Goal: Transaction & Acquisition: Purchase product/service

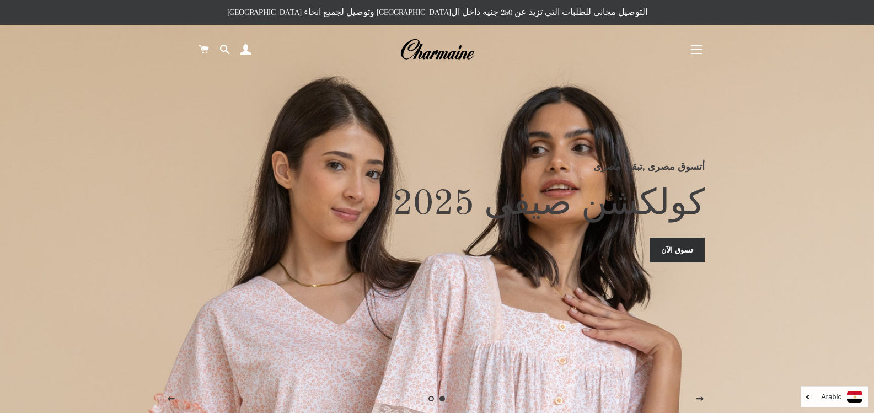
click at [696, 47] on button "التنقل في الموقع" at bounding box center [697, 50] width 28 height 28
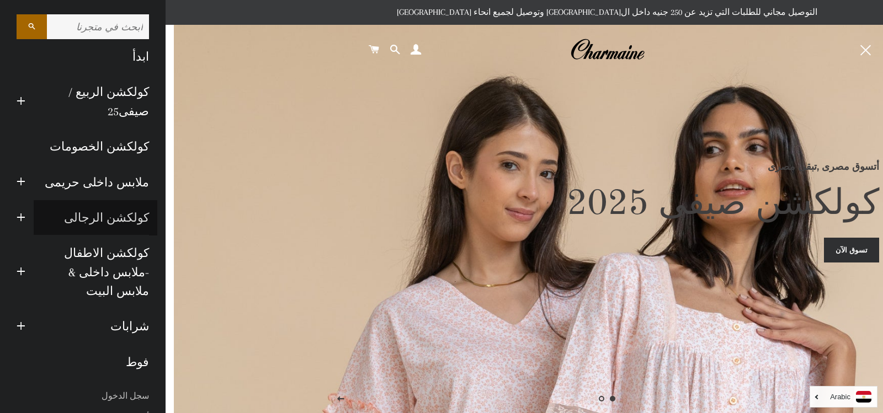
click at [111, 216] on link "كولكشن الرجالى" at bounding box center [96, 217] width 124 height 35
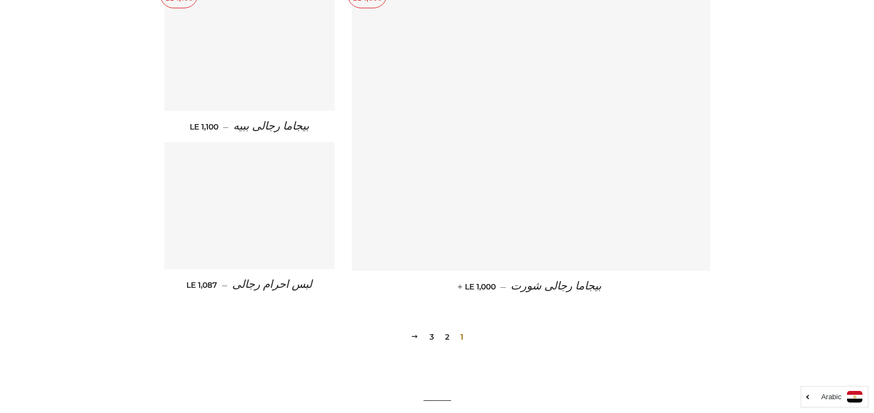
scroll to position [1551, 0]
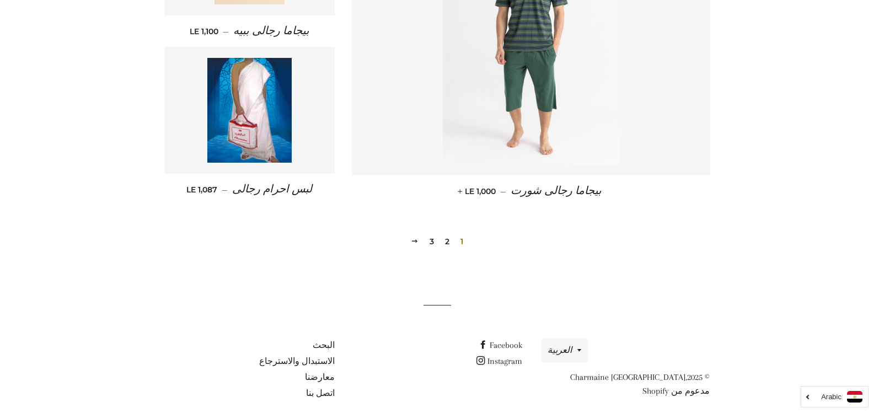
click at [413, 237] on span at bounding box center [415, 241] width 8 height 8
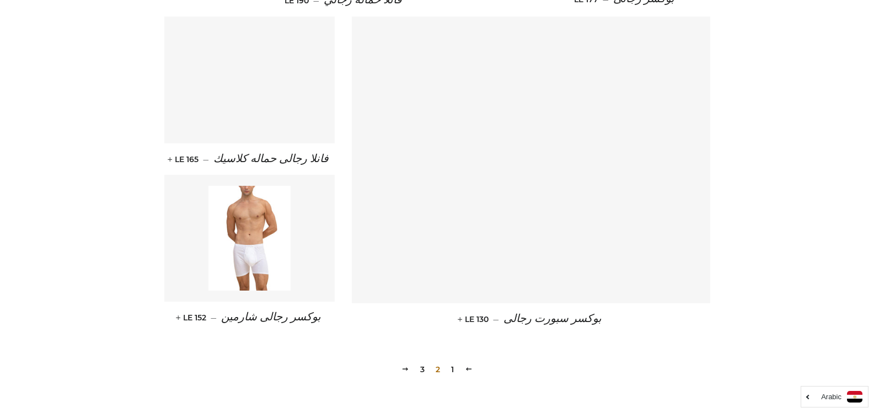
scroll to position [1434, 0]
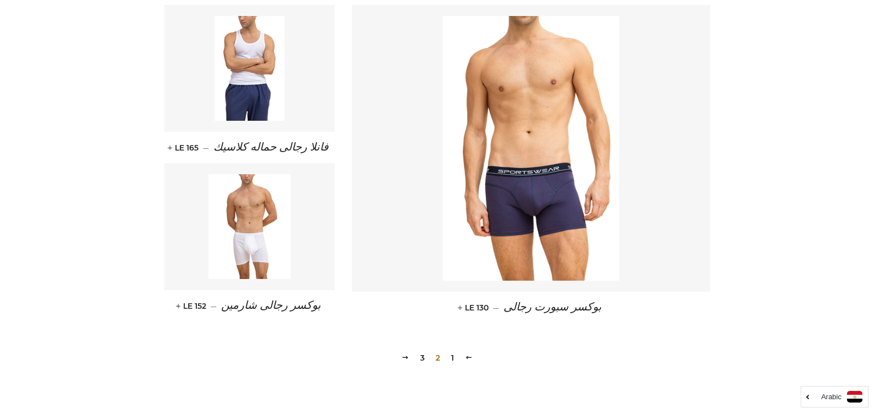
click at [406, 357] on span at bounding box center [406, 358] width 8 height 8
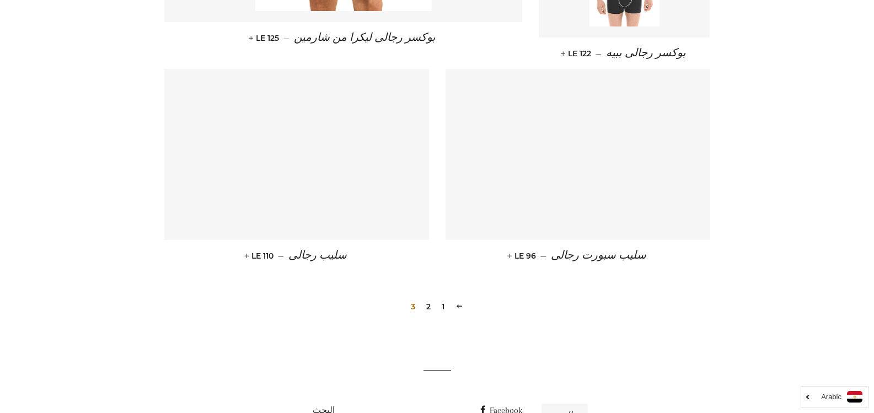
scroll to position [772, 0]
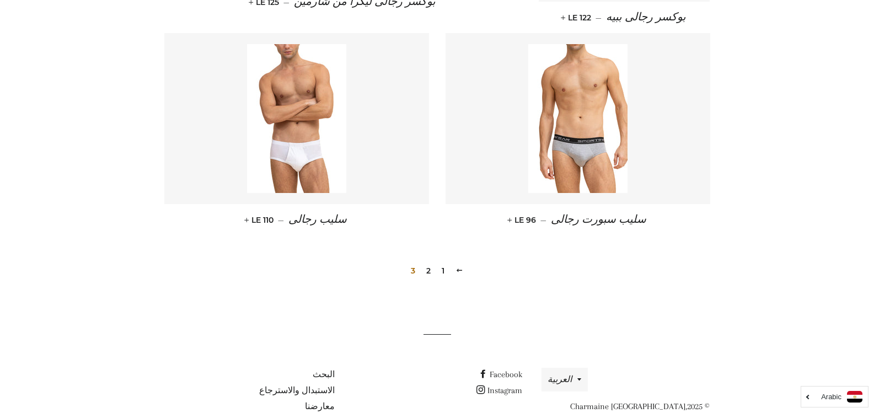
click at [429, 270] on link "2" at bounding box center [428, 271] width 13 height 17
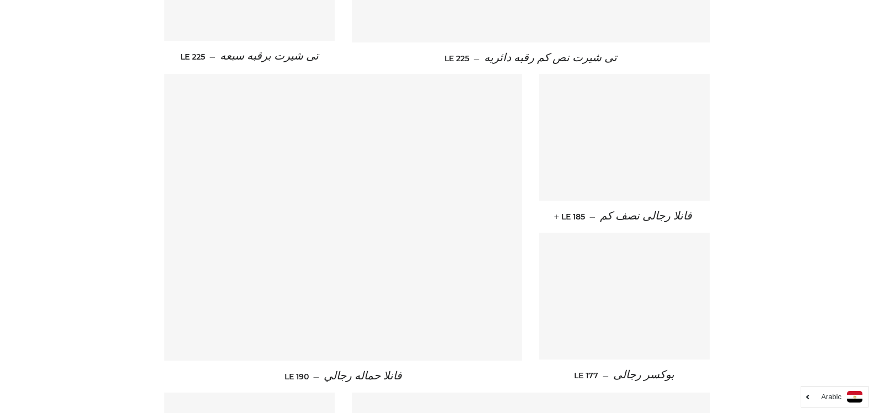
scroll to position [1048, 0]
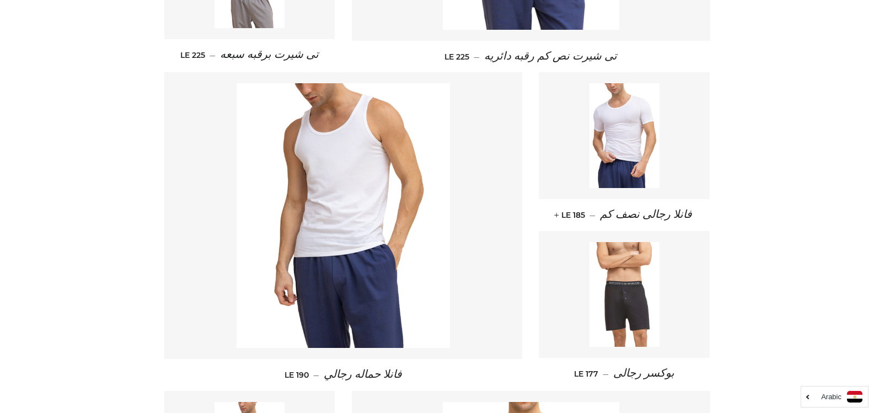
click at [639, 304] on img at bounding box center [625, 294] width 70 height 105
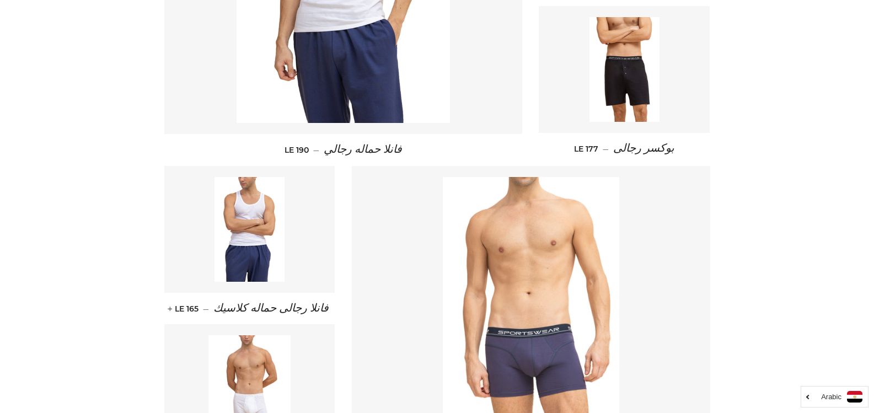
scroll to position [1158, 0]
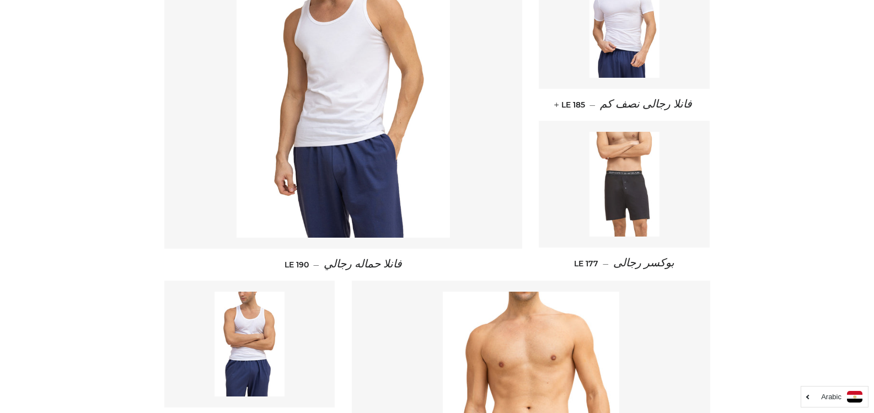
click at [633, 195] on img at bounding box center [625, 184] width 70 height 105
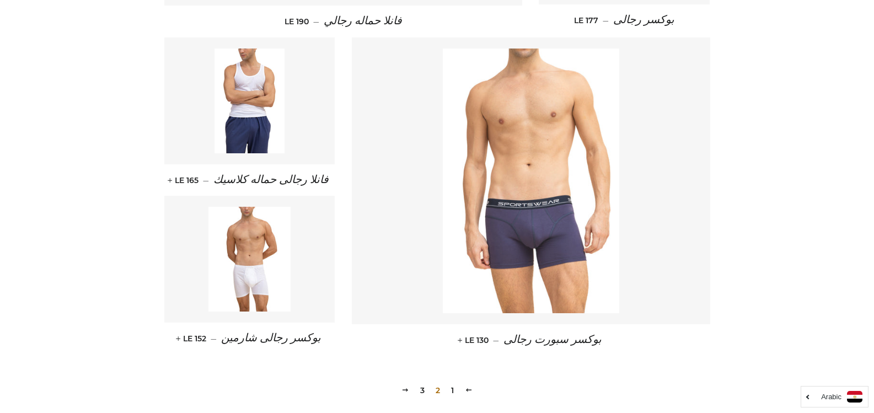
scroll to position [1397, 0]
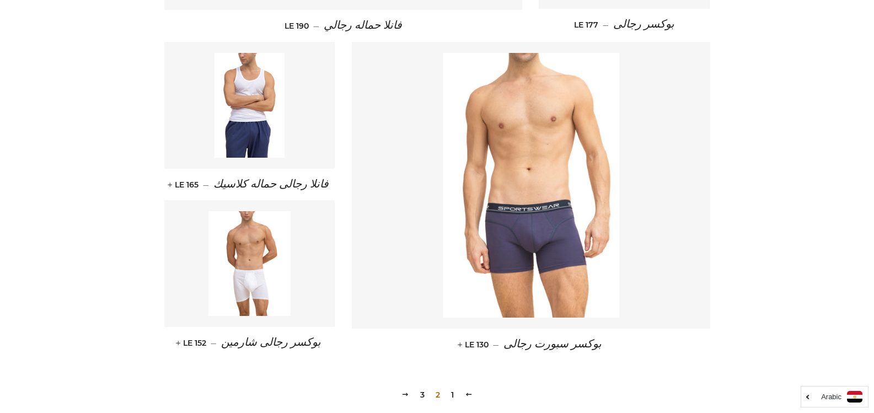
click at [553, 220] on img at bounding box center [531, 185] width 177 height 265
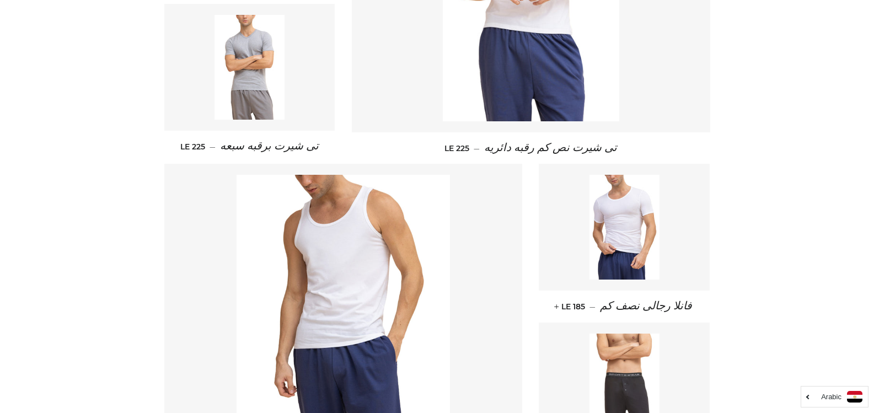
scroll to position [956, 0]
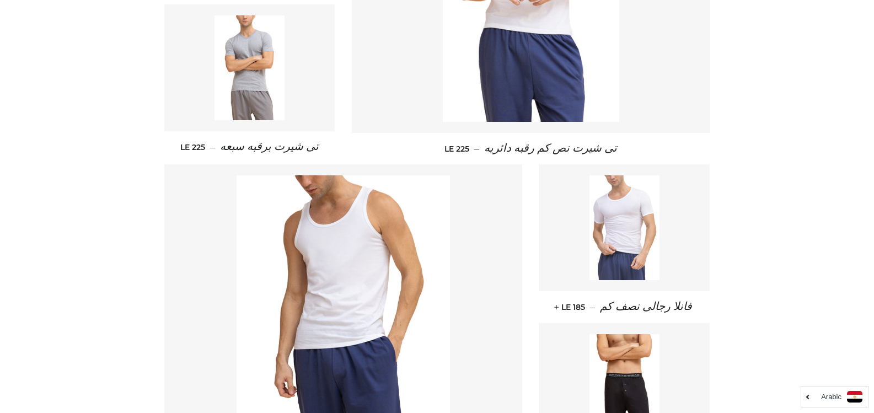
click at [636, 201] on img at bounding box center [625, 227] width 70 height 105
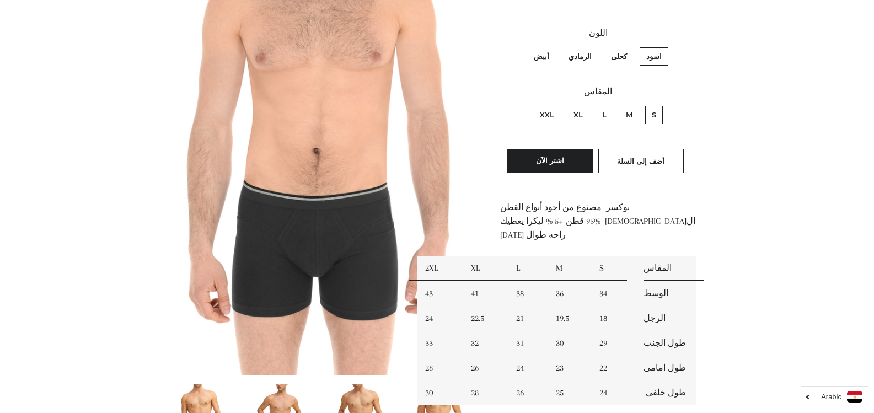
scroll to position [221, 0]
